Goal: Transaction & Acquisition: Purchase product/service

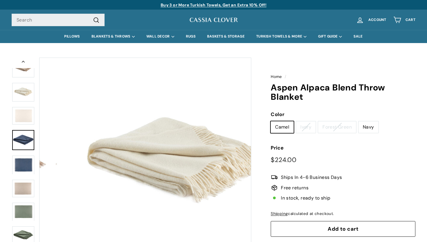
click at [27, 140] on img at bounding box center [23, 140] width 22 height 20
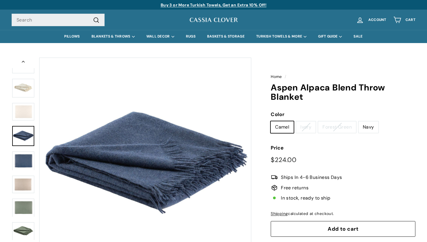
click at [369, 128] on label "Navy" at bounding box center [369, 127] width 20 height 12
click at [359, 121] on input "Navy" at bounding box center [359, 121] width 0 height 0
radio input "true"
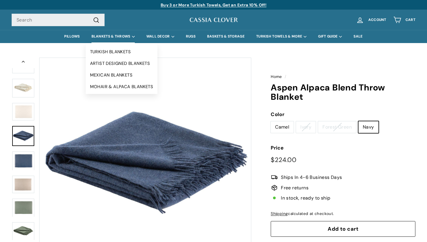
click at [104, 36] on summary "BLANKETS & THROWS" at bounding box center [113, 36] width 55 height 13
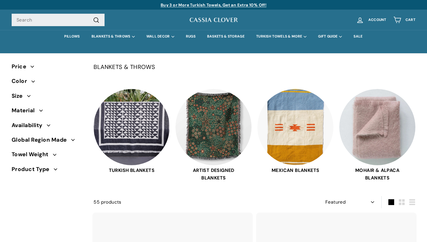
select select "manual"
click at [31, 96] on icon "button" at bounding box center [28, 95] width 3 height 3
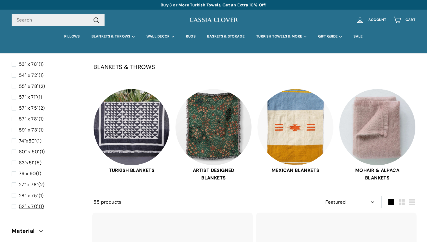
scroll to position [223, 0]
